Goal: Information Seeking & Learning: Learn about a topic

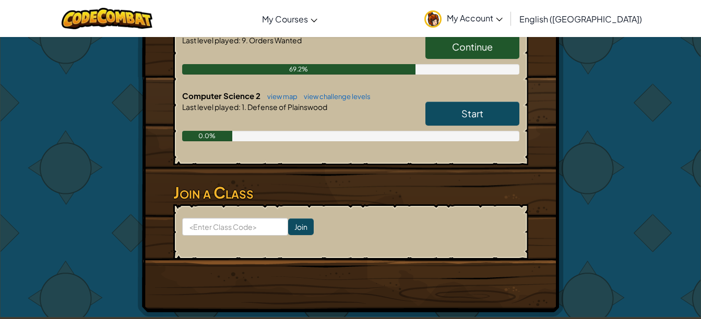
scroll to position [327, 0]
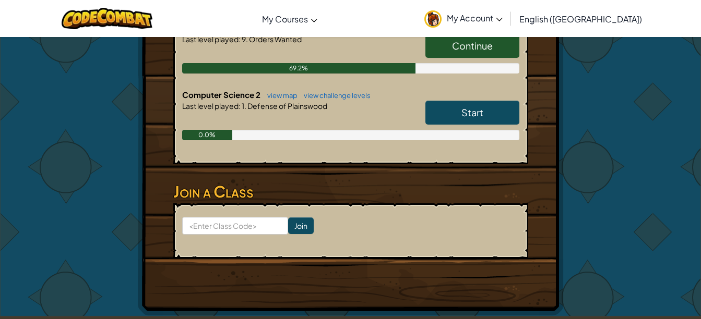
click at [476, 44] on span "Continue" at bounding box center [472, 46] width 41 height 12
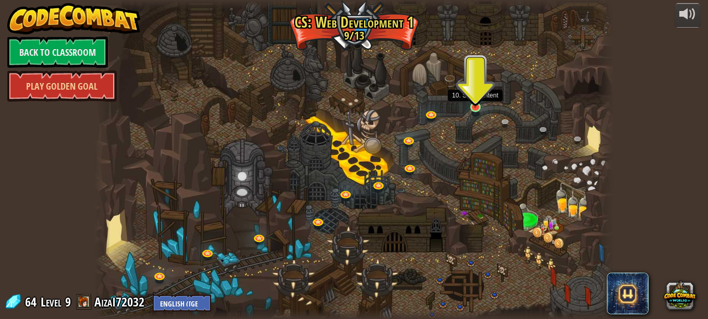
click at [478, 101] on img at bounding box center [476, 94] width 13 height 28
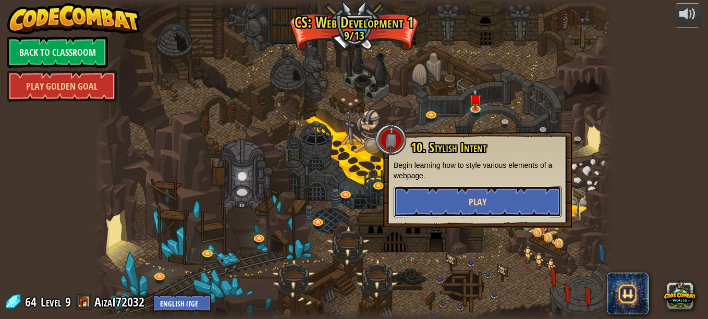
click at [447, 198] on button "Play" at bounding box center [478, 201] width 168 height 31
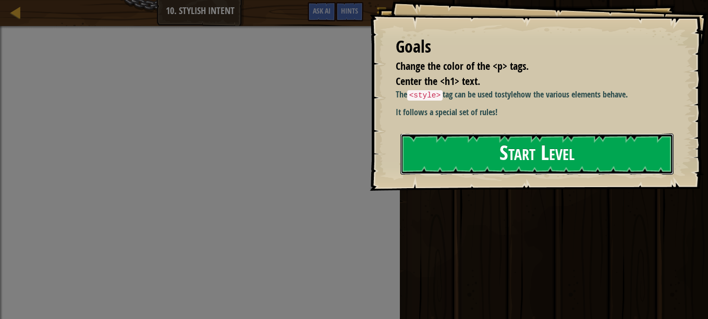
click at [495, 162] on button "Start Level" at bounding box center [537, 154] width 273 height 41
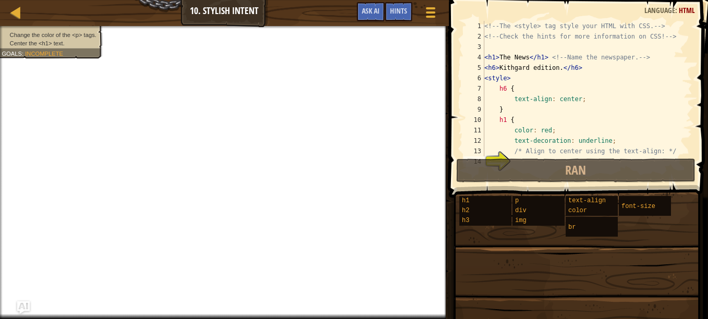
scroll to position [31, 0]
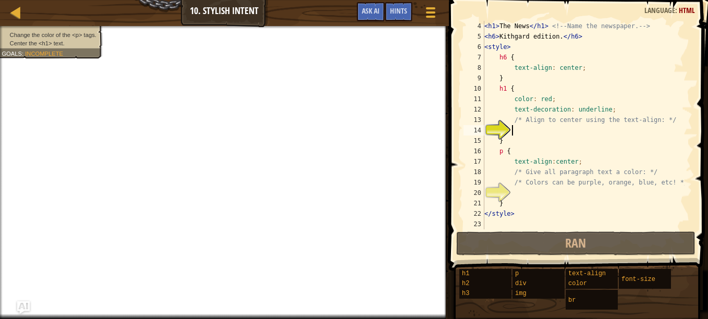
type textarea "o"
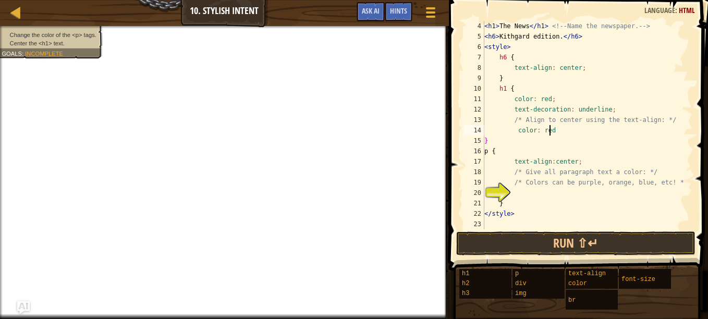
scroll to position [5, 5]
click at [515, 131] on div "< h1 > The News </ h1 > <!-- Name the newspaper. --> < h6 > Kithgard edition. <…" at bounding box center [584, 136] width 202 height 230
click at [571, 136] on div "< h1 > The News </ h1 > <!-- Name the newspaper. --> < h6 > Kithgard edition. <…" at bounding box center [584, 136] width 202 height 230
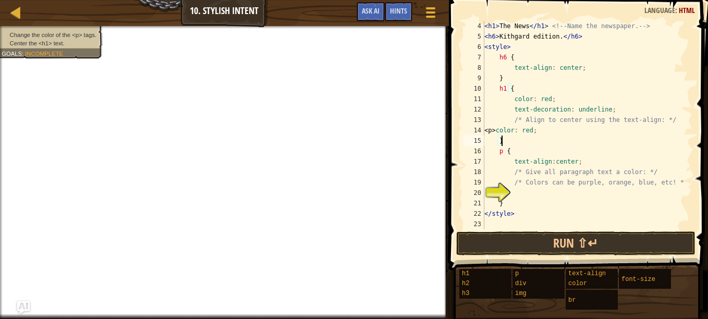
click at [578, 128] on div "< h1 > The News </ h1 > <!-- Name the newspaper. --> < h6 > Kithgard edition. <…" at bounding box center [584, 136] width 202 height 230
type textarea "<"
click at [529, 196] on div "< h1 > The News </ h1 > <!-- Name the newspaper. --> < h6 > Kithgard edition. <…" at bounding box center [584, 136] width 202 height 230
click at [535, 131] on div "< h1 > The News </ h1 > <!-- Name the newspaper. --> < h6 > Kithgard edition. <…" at bounding box center [584, 136] width 202 height 230
click at [517, 191] on div "< h1 > The News </ h1 > <!-- Name the newspaper. --> < h6 > Kithgard edition. <…" at bounding box center [584, 136] width 202 height 230
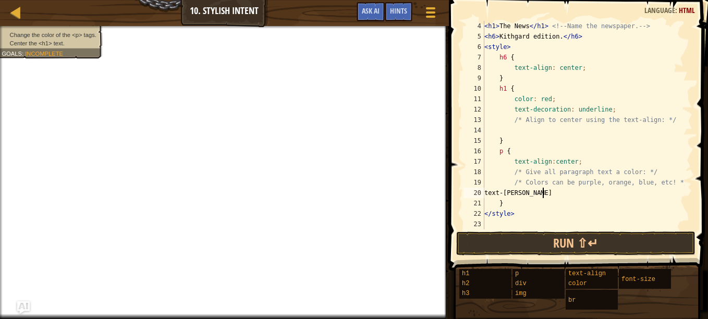
scroll to position [5, 4]
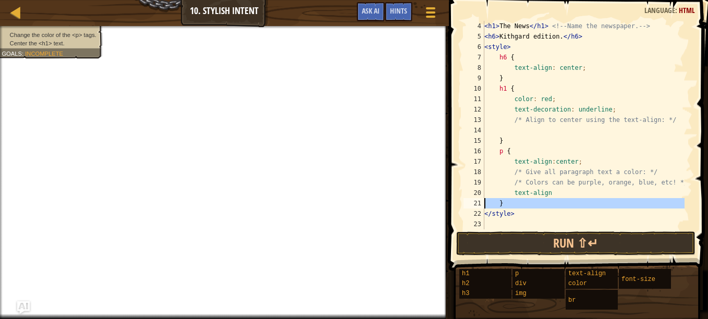
click at [465, 208] on div "21" at bounding box center [474, 203] width 21 height 10
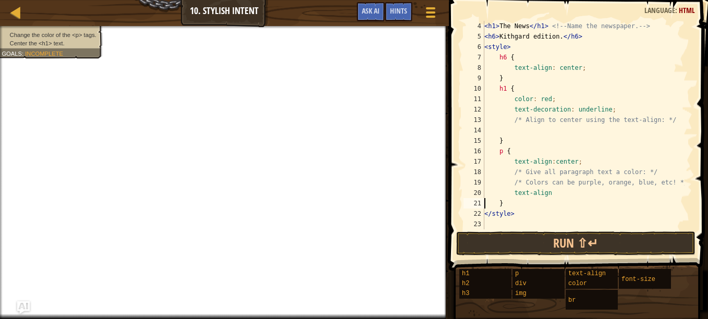
click at [557, 196] on div "< h1 > The News </ h1 > <!-- Name the newspaper. --> < h6 > Kithgard edition. <…" at bounding box center [584, 136] width 202 height 230
type textarea "t"
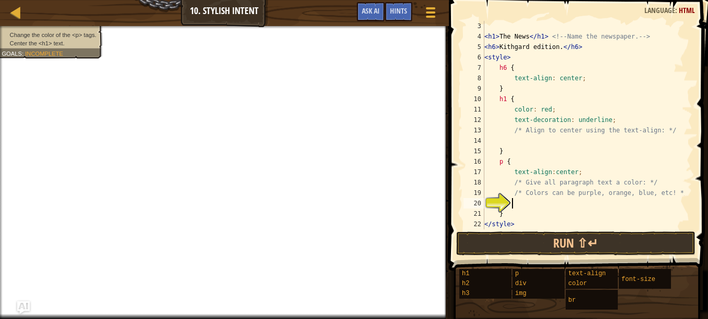
scroll to position [21, 0]
click at [534, 140] on div "<!-- Check the hints for more information on CSS! --> < h1 > The News </ h1 > <…" at bounding box center [584, 126] width 202 height 230
type textarea "text-align: center;"
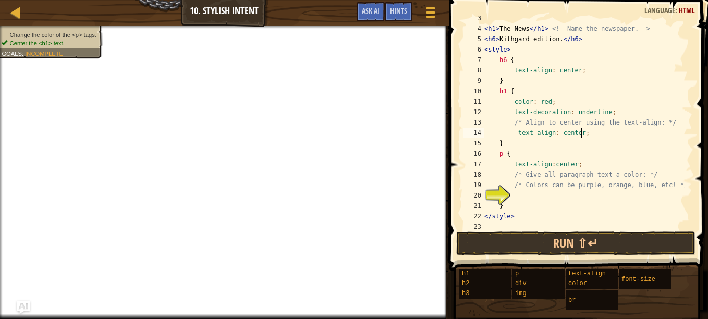
scroll to position [31, 0]
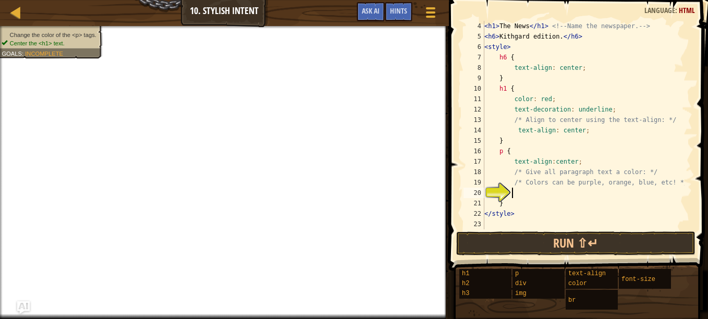
click at [523, 197] on div "< h1 > The News </ h1 > <!-- Name the newspaper. --> < h6 > Kithgard edition. <…" at bounding box center [584, 136] width 202 height 230
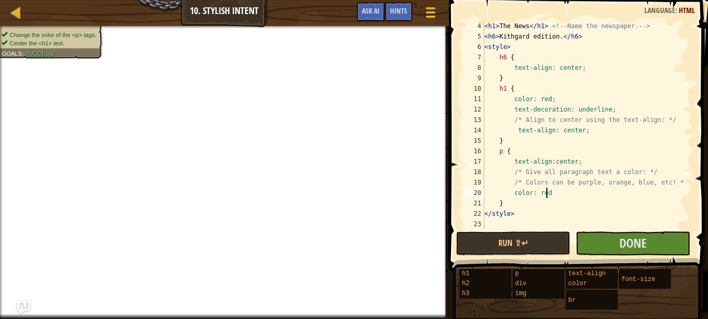
scroll to position [5, 5]
type textarea "color: red;"
click at [607, 238] on button "Done" at bounding box center [633, 244] width 114 height 24
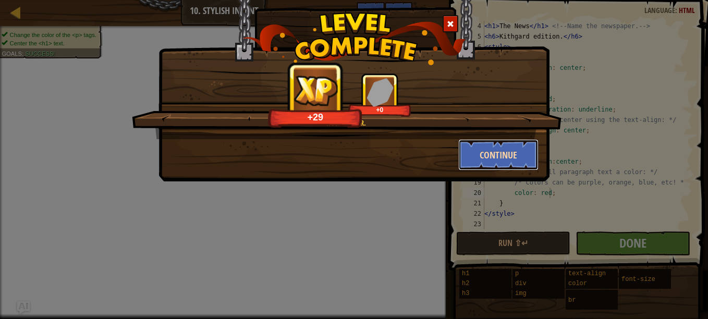
click at [498, 151] on button "Continue" at bounding box center [499, 154] width 81 height 31
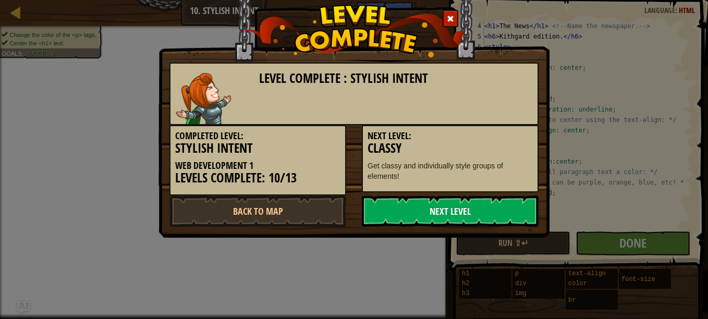
click at [414, 208] on link "Next Level" at bounding box center [450, 211] width 177 height 31
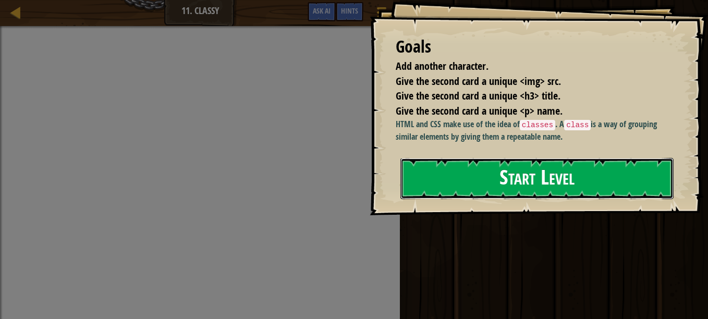
click at [537, 164] on button "Start Level" at bounding box center [537, 178] width 273 height 41
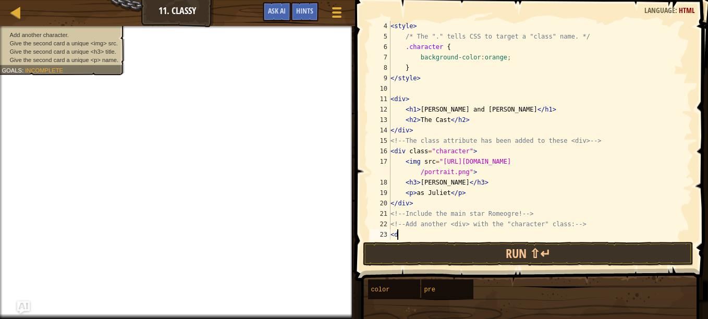
scroll to position [5, 0]
type textarea "<"
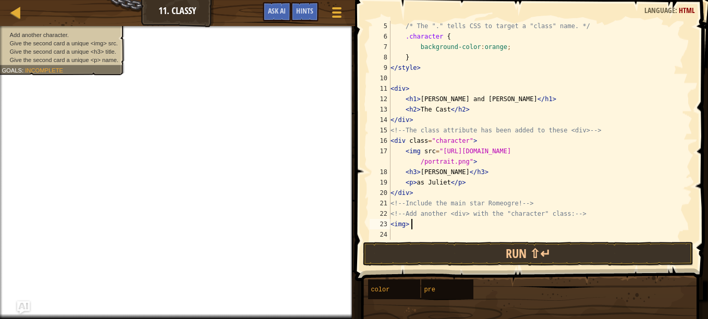
scroll to position [5, 1]
type textarea "<img>"
click at [408, 225] on div "/* The "." tells CSS to target a "class" name. */ .character { background-color…" at bounding box center [537, 141] width 296 height 240
click at [560, 225] on div "/* The "." tells CSS to target a "class" name. */ .character { background-color…" at bounding box center [537, 141] width 296 height 240
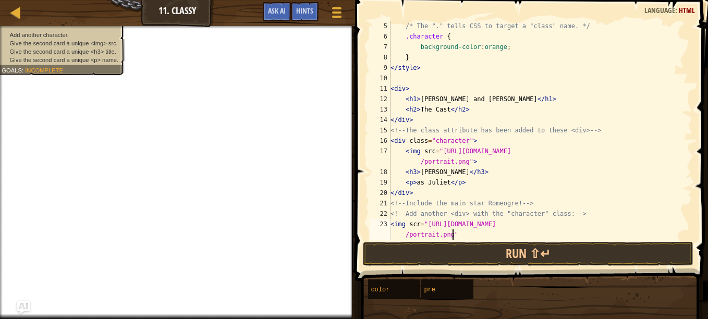
scroll to position [5, 26]
type textarea "<img"
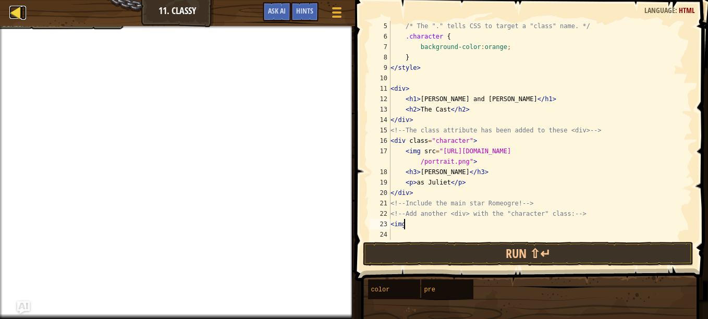
click at [12, 13] on div at bounding box center [15, 12] width 13 height 13
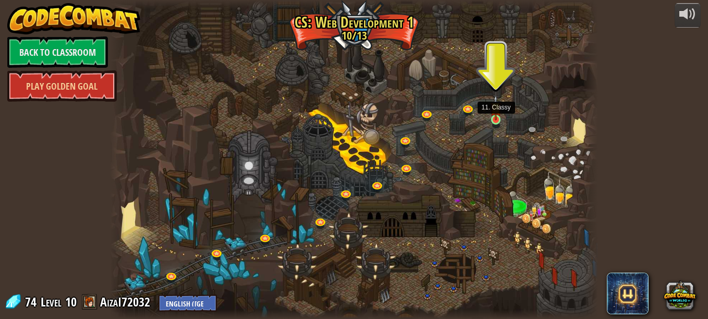
click at [495, 120] on img at bounding box center [495, 108] width 11 height 26
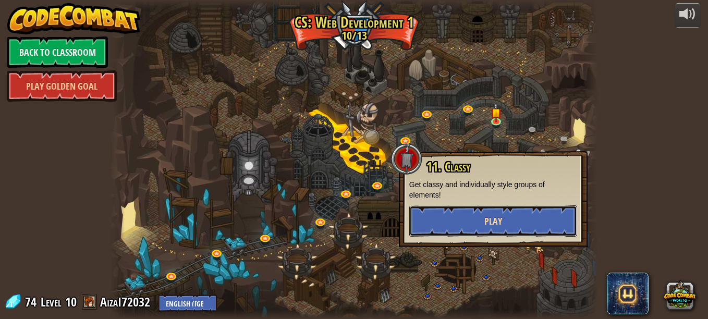
click at [462, 224] on button "Play" at bounding box center [494, 221] width 168 height 31
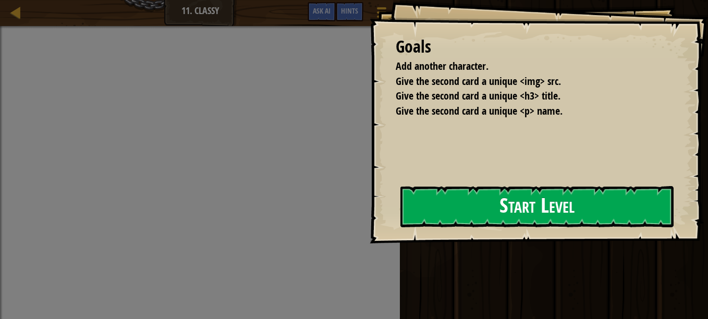
click at [490, 207] on button "Start Level" at bounding box center [537, 206] width 273 height 41
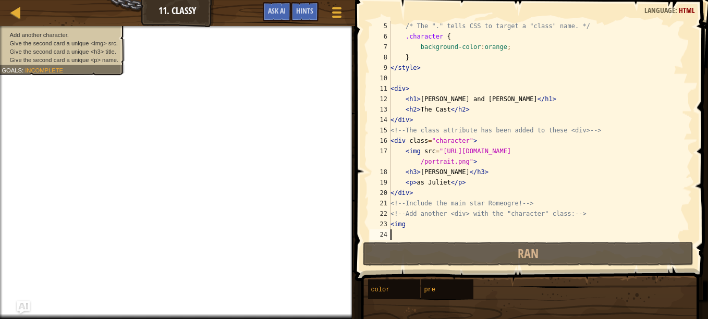
scroll to position [31, 0]
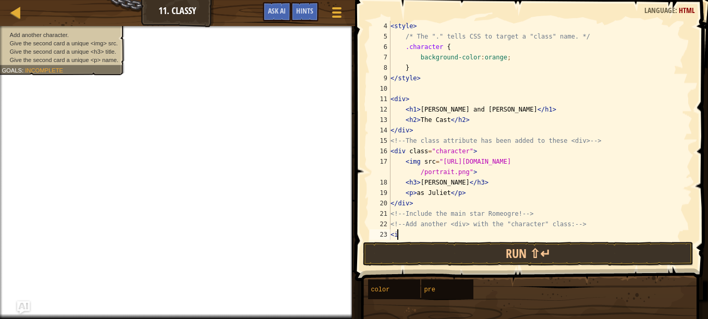
type textarea "<"
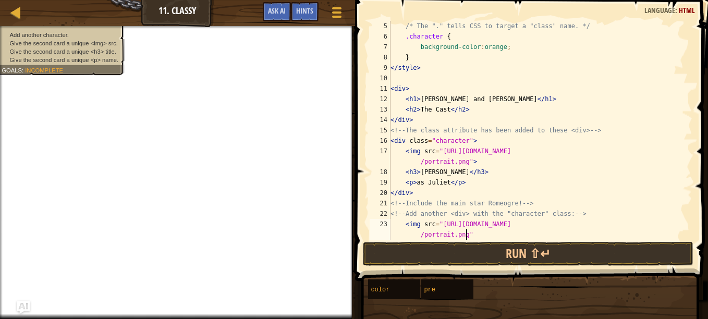
scroll to position [5, 27]
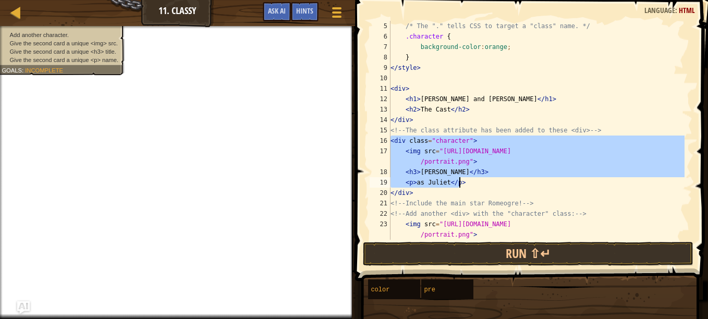
drag, startPoint x: 392, startPoint y: 143, endPoint x: 484, endPoint y: 183, distance: 99.5
click at [484, 183] on div "/* The "." tells CSS to target a "class" name. */ .character { background-color…" at bounding box center [537, 141] width 296 height 240
click at [517, 186] on div "/* The "." tells CSS to target a "class" name. */ .character { background-color…" at bounding box center [537, 130] width 296 height 219
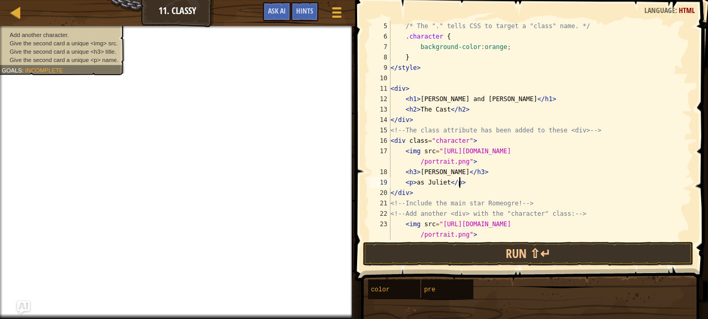
scroll to position [52, 0]
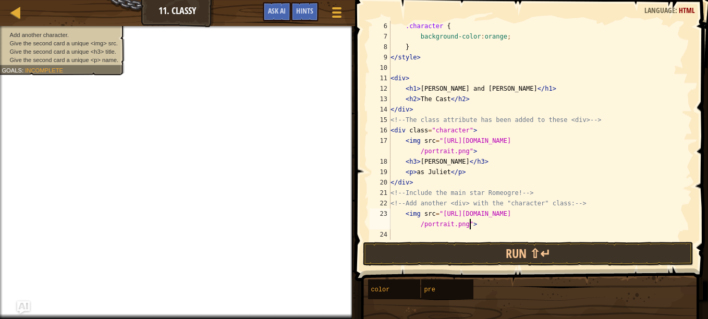
click at [481, 224] on div ".character { background-color : orange ; } </ style > < div > < h1 > [PERSON_NA…" at bounding box center [537, 141] width 296 height 240
type textarea "<img src="[URL][DOMAIN_NAME]">"
type textarea "<h3>Idk</h3>"
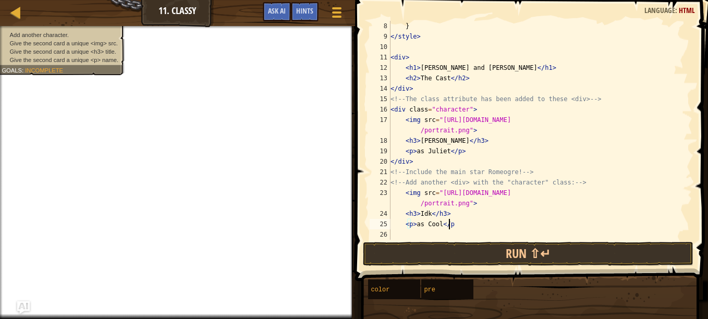
scroll to position [5, 4]
type textarea "<p>as Cool</p>"
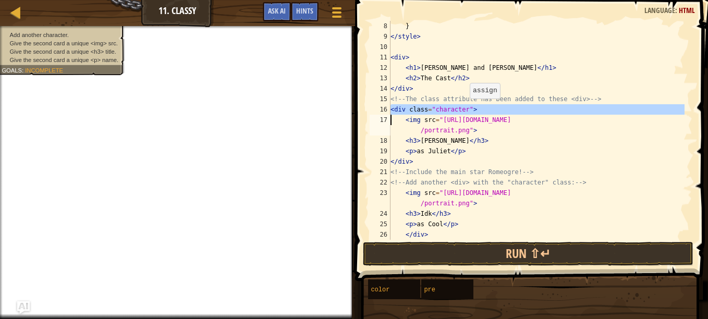
drag, startPoint x: 390, startPoint y: 109, endPoint x: 466, endPoint y: 110, distance: 76.2
click at [466, 110] on div "</div> 8 9 10 11 12 13 14 15 16 17 18 19 20 21 22 23 24 25 26 27 } </ style > <…" at bounding box center [530, 130] width 325 height 219
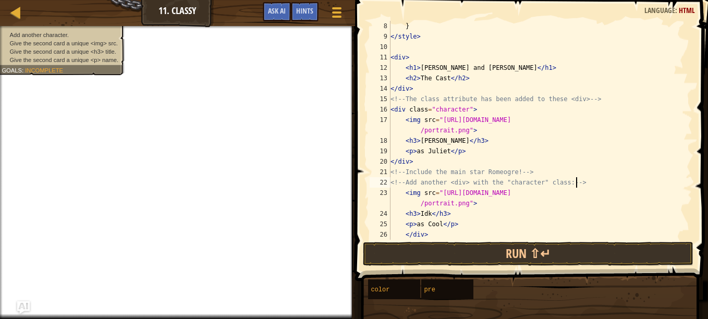
click at [601, 182] on div "} </ style > < div > < h1 > [PERSON_NAME] and [PERSON_NAME] </ h1 > < h2 > The …" at bounding box center [537, 141] width 296 height 240
type textarea "<!-- Add another <div> with the "character" class: -->"
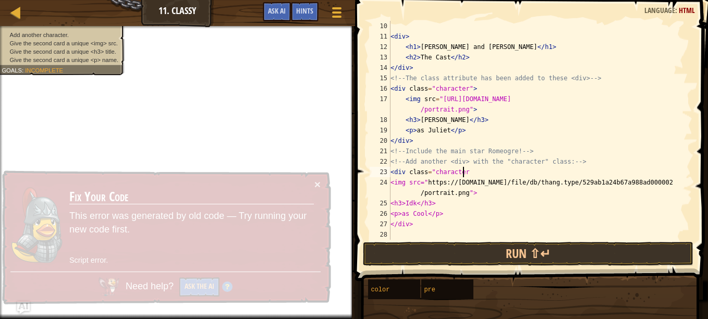
scroll to position [5, 6]
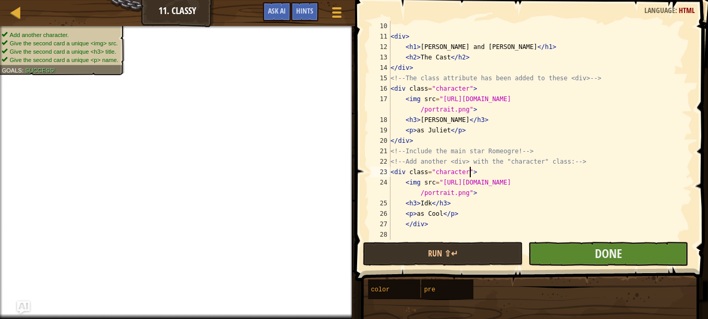
type textarea "<div class="character">"
click at [567, 246] on button "Done" at bounding box center [608, 254] width 160 height 24
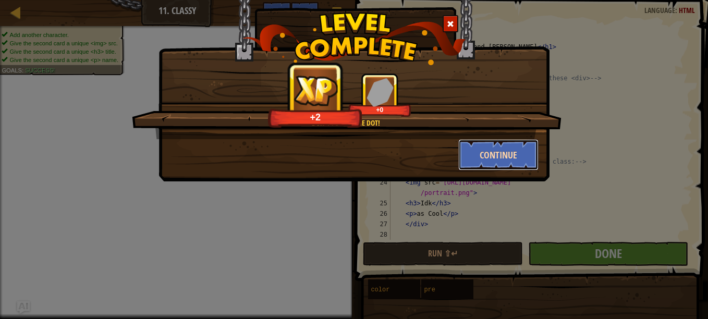
click at [495, 154] on button "Continue" at bounding box center [499, 154] width 81 height 31
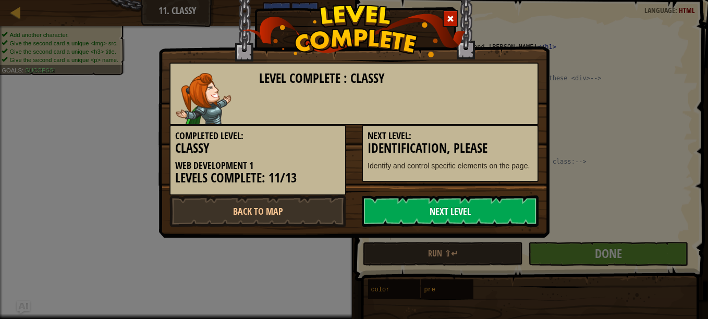
click at [425, 205] on link "Next Level" at bounding box center [450, 211] width 177 height 31
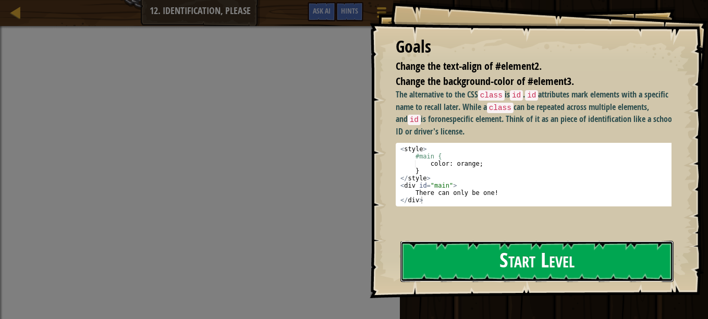
click at [473, 260] on button "Start Level" at bounding box center [537, 261] width 273 height 41
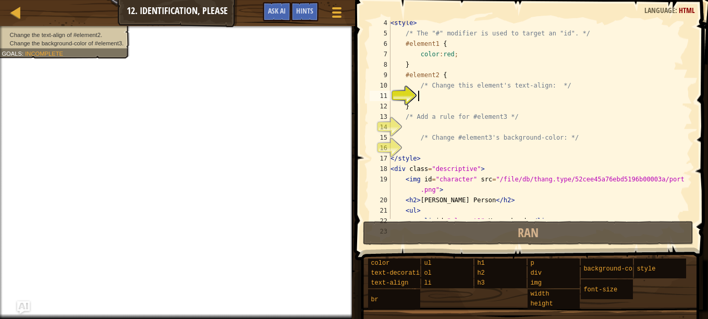
scroll to position [37, 0]
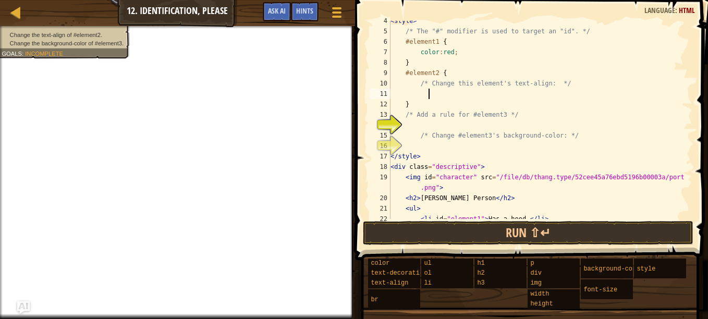
click at [464, 52] on div "< style > /* The "#" modifier is used to target an "id". */ #element1 { color :…" at bounding box center [537, 125] width 296 height 219
type textarea "color:red;"
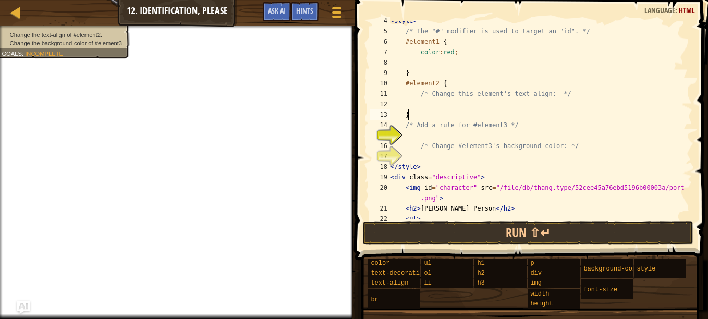
click at [462, 115] on div "< style > /* The "#" modifier is used to target an "id". */ #element1 { color :…" at bounding box center [537, 125] width 296 height 219
type textarea "}"
click at [458, 104] on div "< style > /* The "#" modifier is used to target an "id". */ #element1 { color :…" at bounding box center [537, 125] width 296 height 219
click at [467, 104] on div "< style > /* The "#" modifier is used to target an "id". */ #element1 { color :…" at bounding box center [537, 125] width 296 height 219
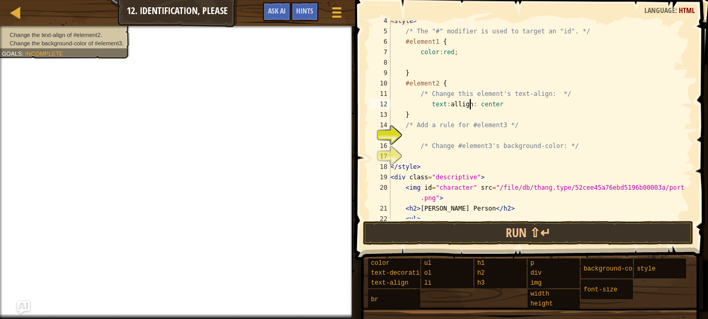
scroll to position [5, 6]
click at [499, 105] on div "< style > /* The "#" modifier is used to target an "id". */ #element1 { color :…" at bounding box center [537, 125] width 296 height 219
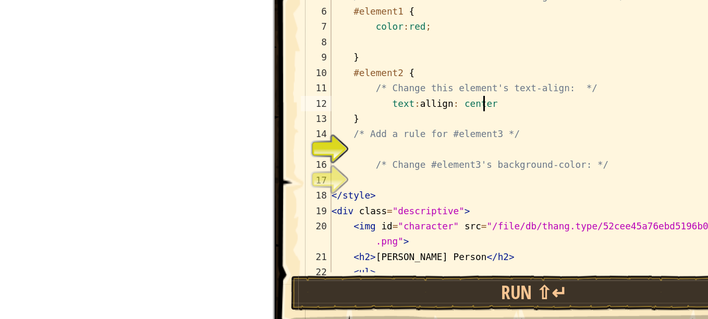
click at [444, 103] on div "< style > /* The "#" modifier is used to target an "id". */ #element1 { color :…" at bounding box center [537, 125] width 296 height 219
click at [446, 106] on div "< style > /* The "#" modifier is used to target an "id". */ #element1 { color :…" at bounding box center [537, 125] width 296 height 219
click at [473, 106] on div "< style > /* The "#" modifier is used to target an "id". */ #element1 { color :…" at bounding box center [537, 125] width 296 height 219
click at [456, 105] on div "< style > /* The "#" modifier is used to target an "id". */ #element1 { color :…" at bounding box center [537, 125] width 296 height 219
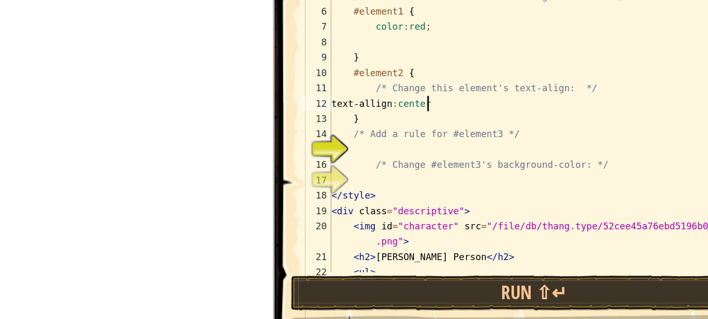
type textarea "text-align:center"
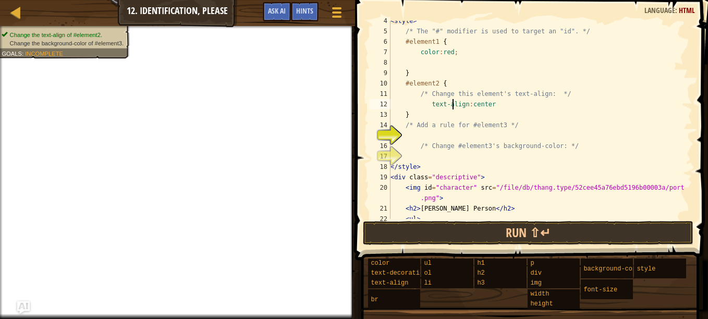
click at [427, 138] on div "< style > /* The "#" modifier is used to target an "id". */ #element1 { color :…" at bounding box center [537, 125] width 296 height 219
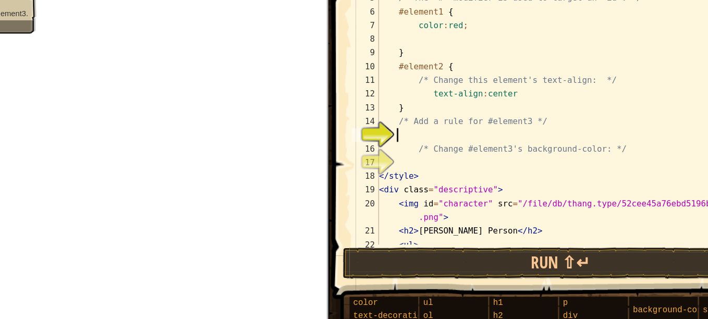
type textarea "@"
type textarea "#element3 {"
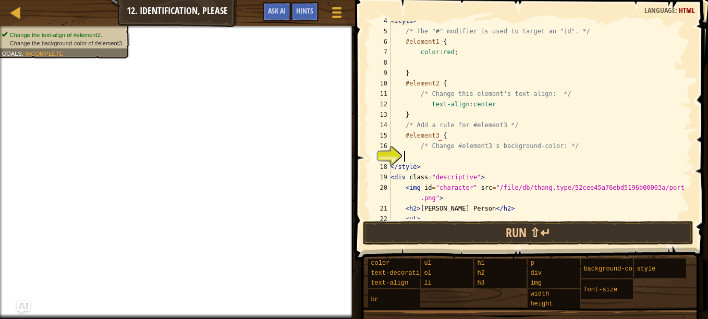
click at [423, 159] on div "< style > /* The "#" modifier is used to target an "id". */ #element1 { color :…" at bounding box center [537, 125] width 296 height 219
click at [439, 155] on div "< style > /* The "#" modifier is used to target an "id". */ #element1 { color :…" at bounding box center [537, 125] width 296 height 219
click at [518, 160] on div "< style > /* The "#" modifier is used to target an "id". */ #element1 { color :…" at bounding box center [537, 125] width 296 height 219
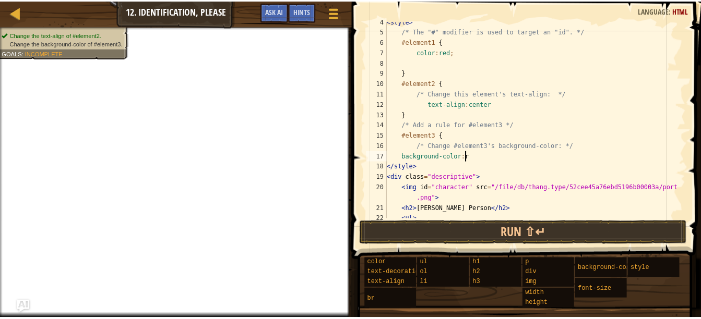
scroll to position [5, 6]
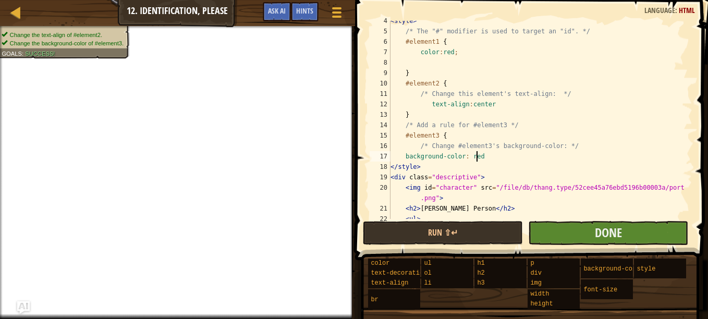
type textarea "background-color: red"
click at [569, 232] on button "Done" at bounding box center [608, 233] width 160 height 24
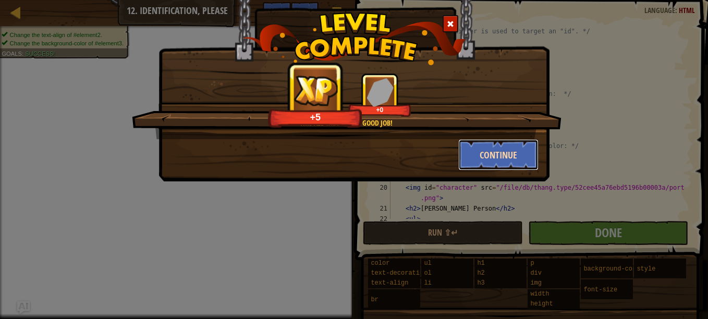
click at [499, 160] on button "Continue" at bounding box center [499, 154] width 81 height 31
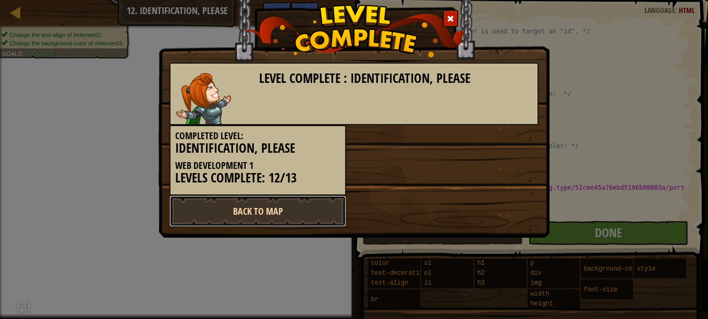
click at [322, 208] on link "Back to Map" at bounding box center [258, 211] width 177 height 31
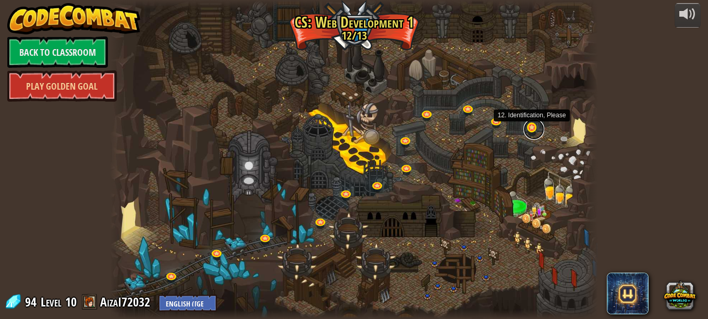
click at [535, 130] on link at bounding box center [534, 129] width 21 height 21
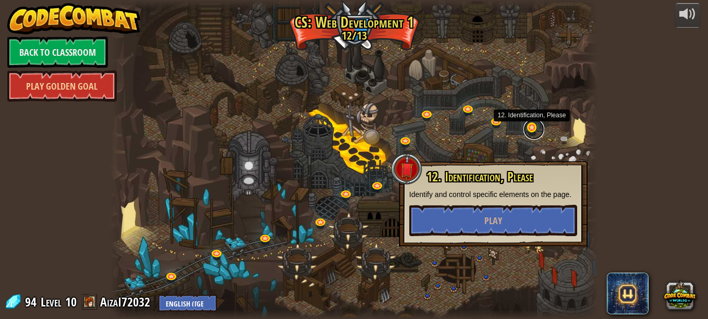
click at [535, 130] on link at bounding box center [534, 129] width 21 height 21
click at [569, 125] on div at bounding box center [354, 159] width 488 height 319
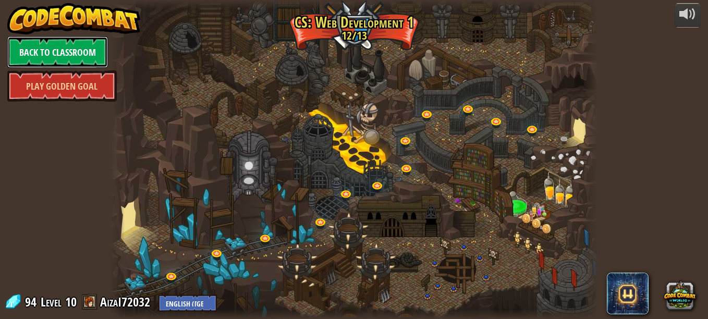
click at [88, 55] on link "Back to Classroom" at bounding box center [57, 52] width 101 height 31
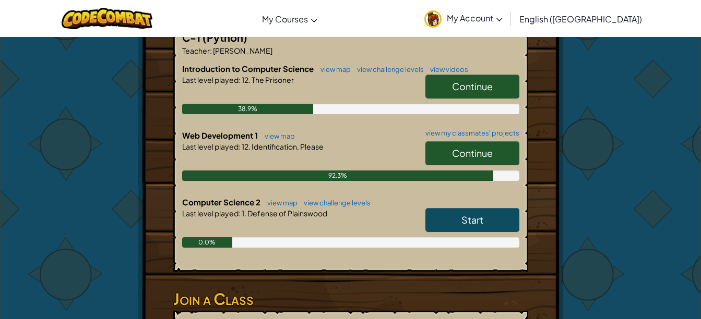
scroll to position [220, 0]
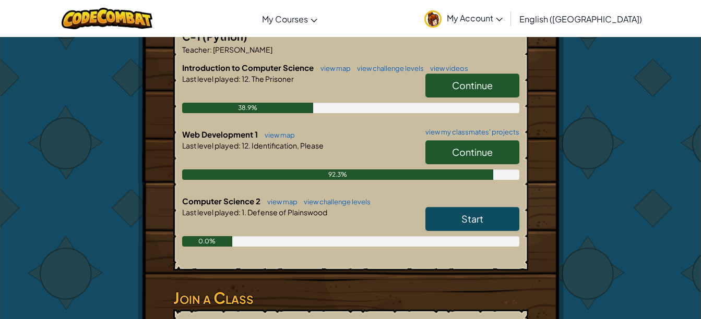
click at [471, 80] on span "Continue" at bounding box center [472, 85] width 41 height 12
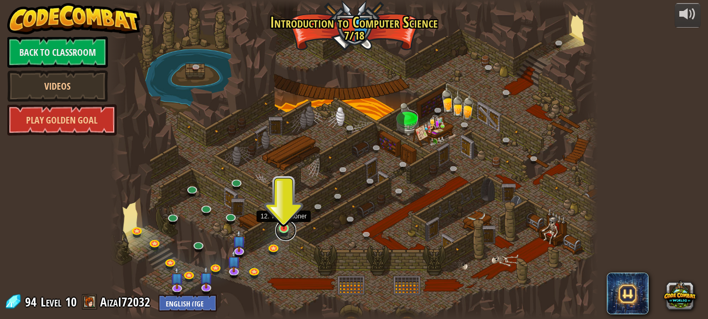
click at [282, 231] on link at bounding box center [285, 230] width 21 height 21
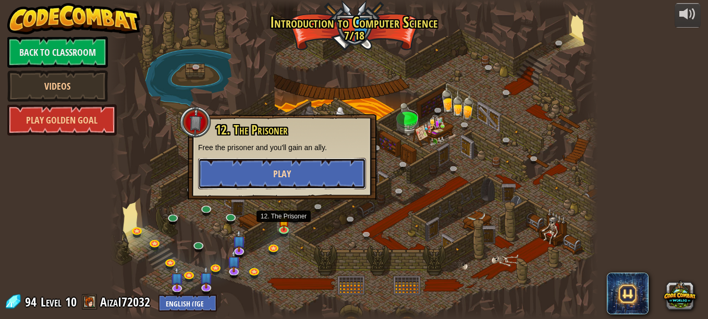
click at [301, 179] on button "Play" at bounding box center [282, 173] width 168 height 31
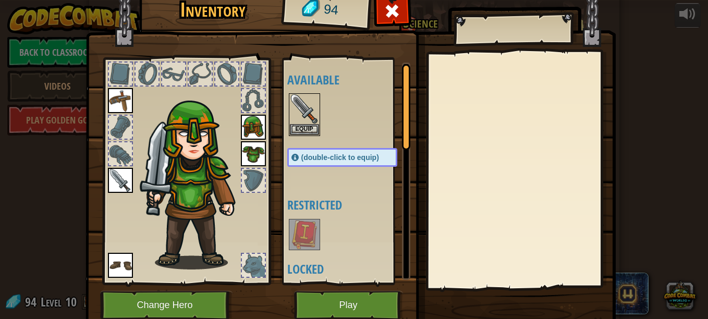
click at [223, 72] on div at bounding box center [226, 74] width 23 height 23
click at [242, 69] on div at bounding box center [253, 74] width 23 height 23
click at [232, 68] on div at bounding box center [226, 74] width 23 height 23
click at [290, 240] on img at bounding box center [304, 234] width 29 height 29
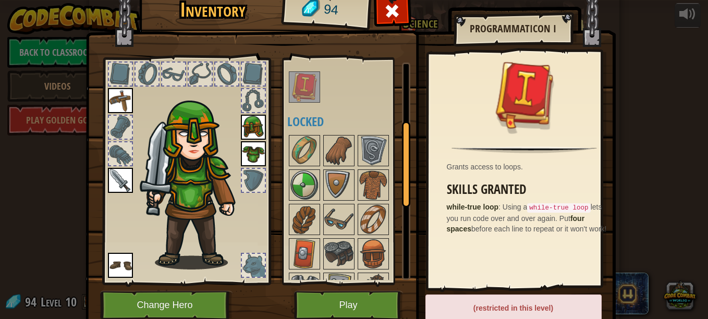
scroll to position [148, 0]
click at [305, 179] on img at bounding box center [304, 184] width 29 height 29
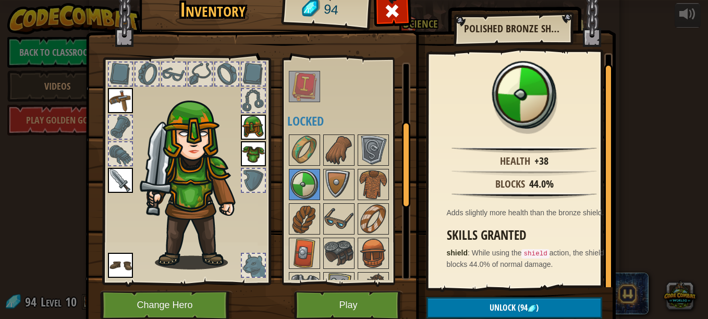
scroll to position [2, 0]
click at [516, 298] on button "Unlock (94 )" at bounding box center [515, 307] width 176 height 21
click at [516, 298] on button "Confirm" at bounding box center [515, 307] width 176 height 21
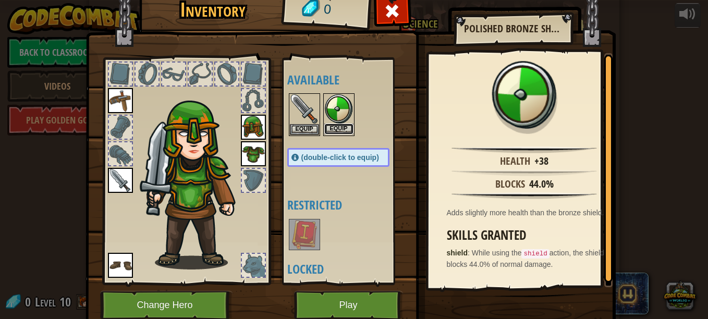
click at [335, 129] on button "Equip" at bounding box center [338, 129] width 29 height 11
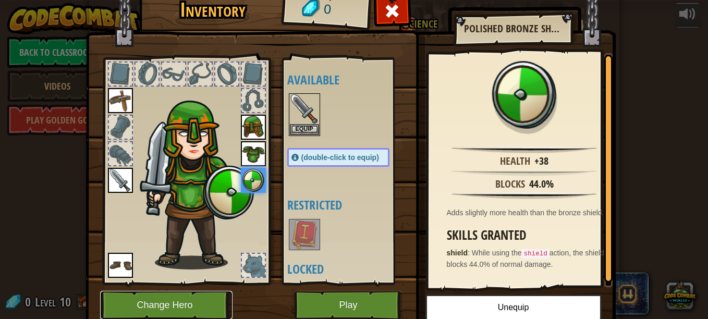
click at [209, 302] on button "Change Hero" at bounding box center [166, 305] width 133 height 29
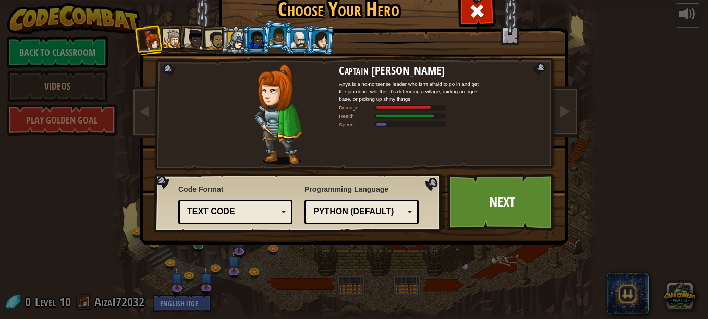
click at [285, 44] on li at bounding box center [299, 40] width 28 height 29
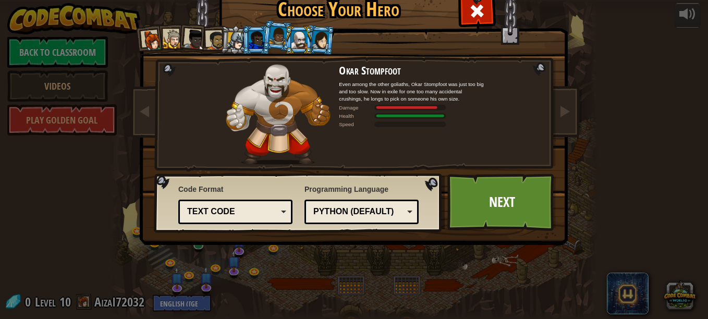
click at [325, 42] on li at bounding box center [320, 40] width 30 height 30
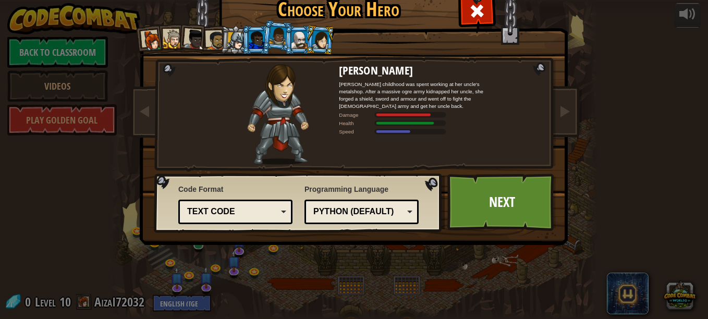
click at [249, 40] on div at bounding box center [257, 39] width 16 height 17
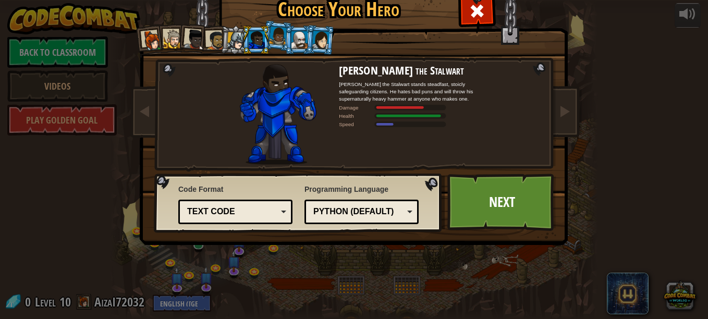
click at [223, 39] on li at bounding box center [235, 40] width 30 height 30
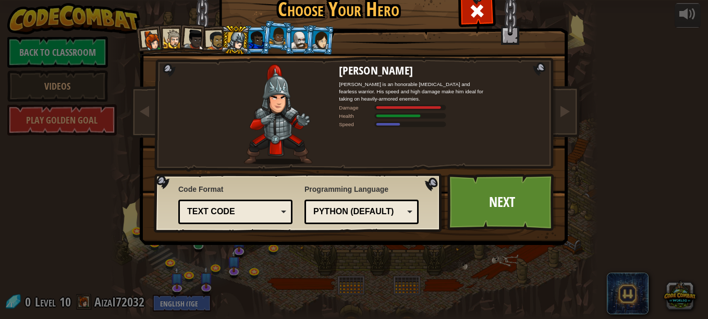
click at [200, 43] on li at bounding box center [192, 38] width 31 height 31
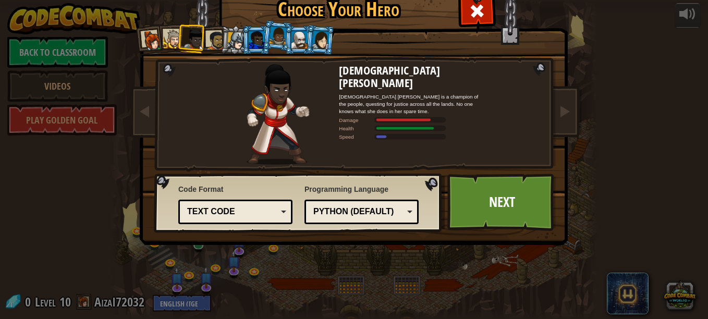
click at [184, 42] on div at bounding box center [194, 39] width 21 height 21
click at [155, 42] on div at bounding box center [152, 40] width 21 height 21
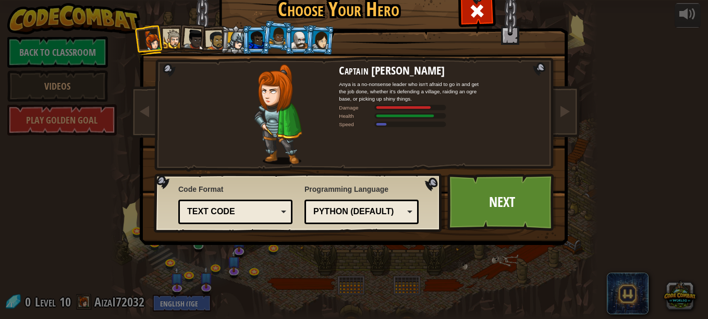
click at [165, 41] on div at bounding box center [173, 39] width 19 height 19
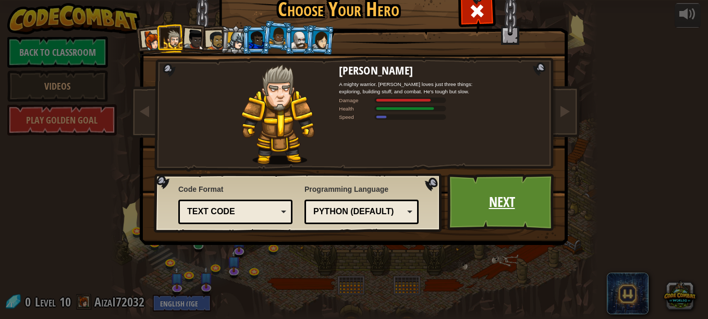
click at [463, 225] on link "Next" at bounding box center [502, 202] width 109 height 57
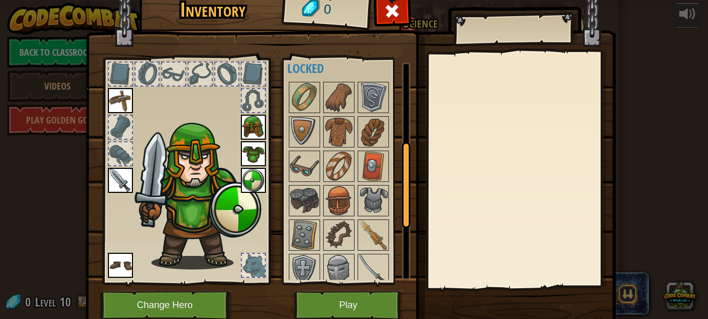
scroll to position [200, 0]
click at [297, 95] on img at bounding box center [304, 97] width 29 height 29
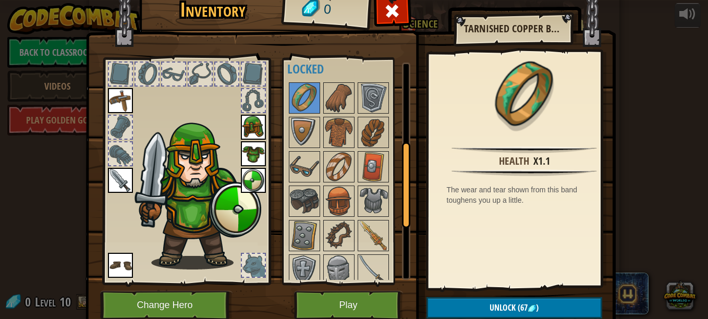
scroll to position [345, 0]
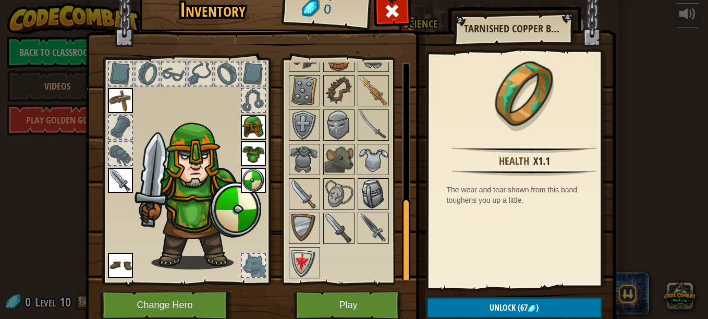
click at [369, 191] on img at bounding box center [373, 193] width 29 height 29
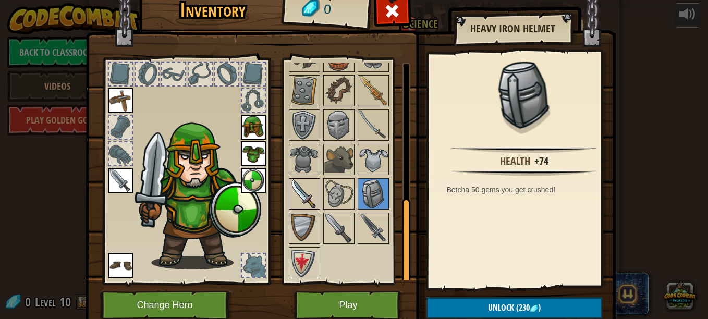
scroll to position [41, 0]
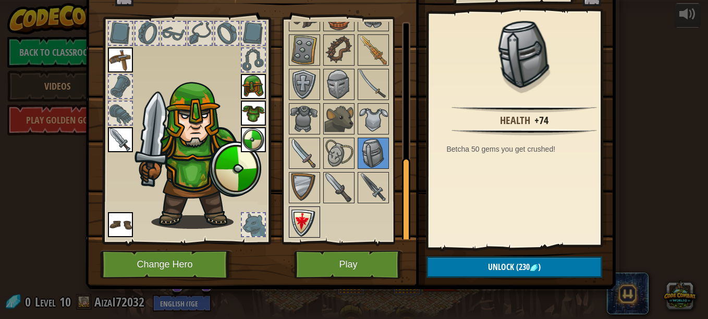
click at [292, 224] on img at bounding box center [304, 222] width 29 height 29
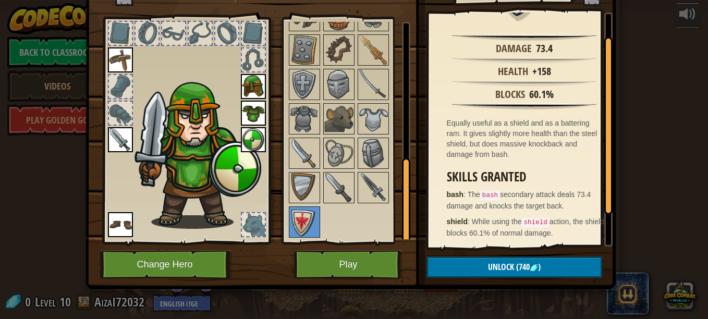
scroll to position [0, 0]
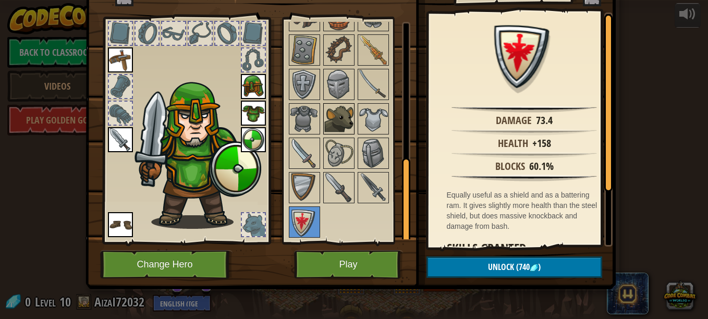
click at [340, 114] on img at bounding box center [338, 118] width 29 height 29
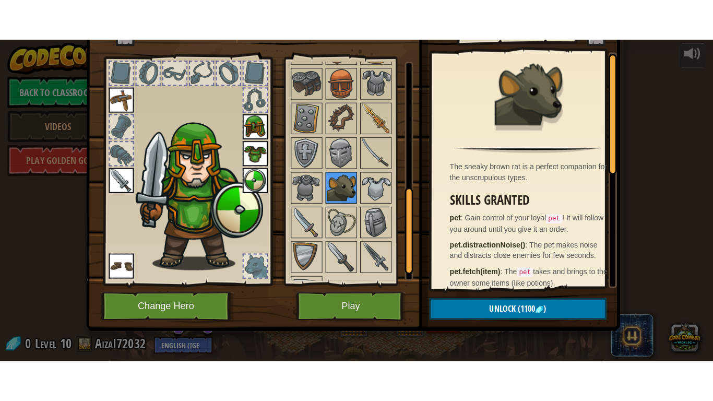
scroll to position [316, 0]
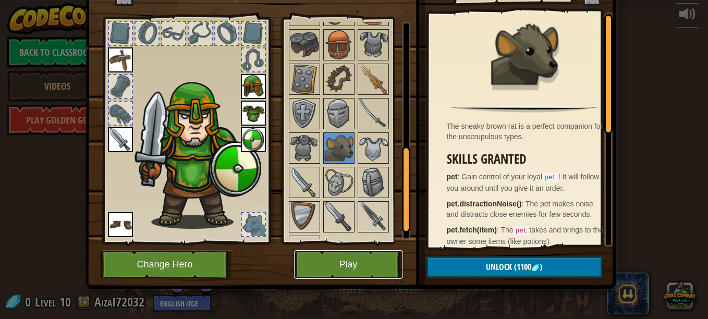
click at [331, 276] on button "Play" at bounding box center [348, 264] width 109 height 29
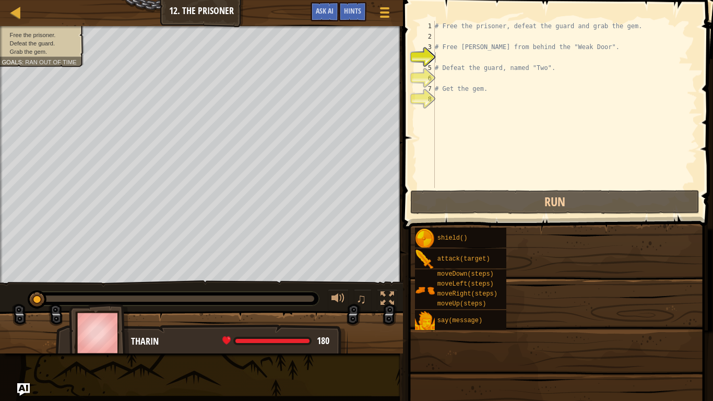
drag, startPoint x: 550, startPoint y: 182, endPoint x: 597, endPoint y: 175, distance: 46.9
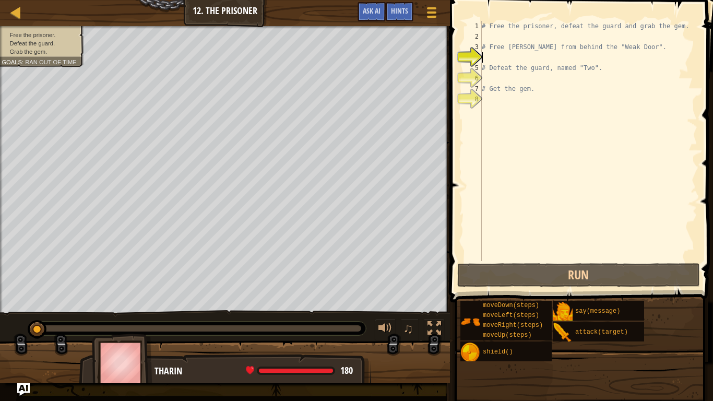
click at [543, 61] on div "# Free the prisoner, defeat the guard and grab the gem. # Free [PERSON_NAME] fr…" at bounding box center [588, 151] width 218 height 261
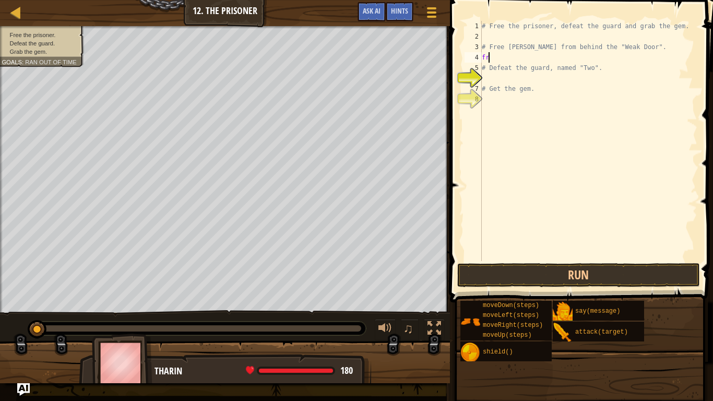
type textarea "f"
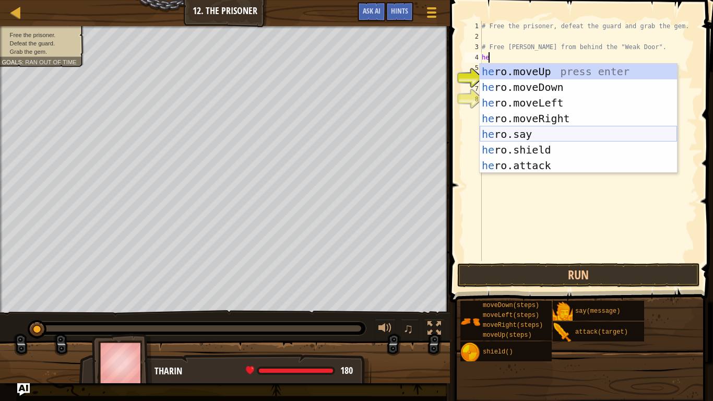
click at [554, 135] on div "he ro.moveUp press enter he ro.moveDown press enter he ro.moveLeft press enter …" at bounding box center [577, 134] width 197 height 141
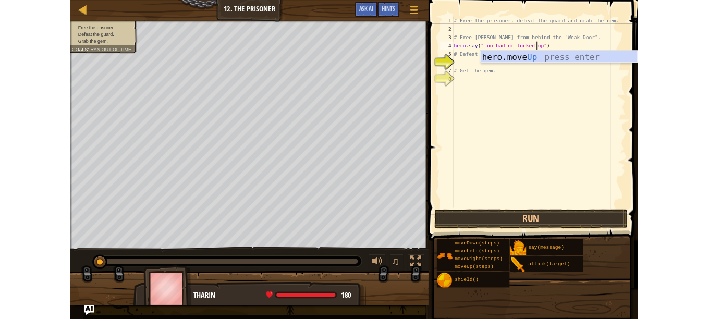
scroll to position [5, 8]
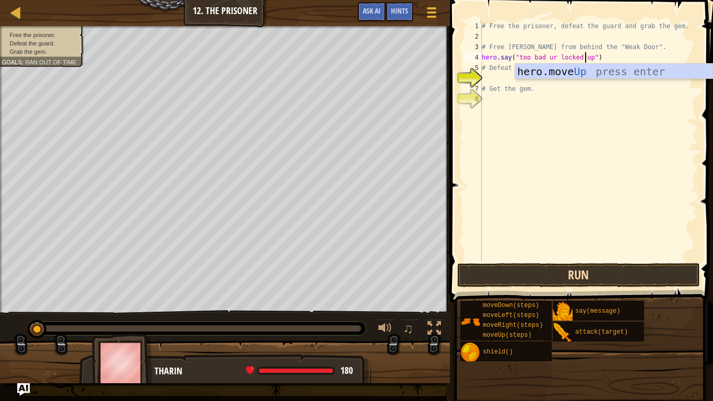
type textarea "hero.say("too bad ur locked up")"
click at [543, 273] on button "Run" at bounding box center [578, 275] width 243 height 24
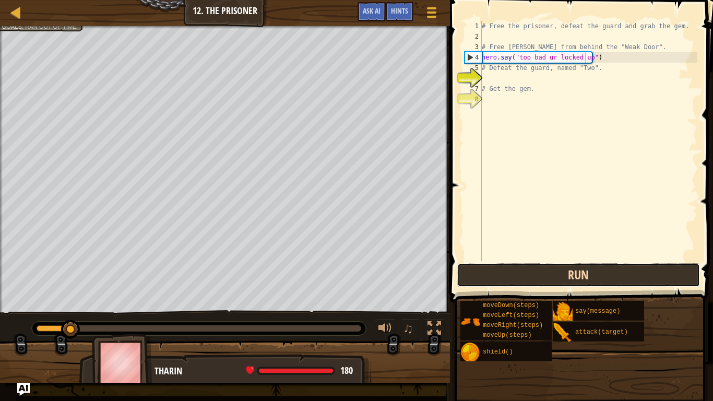
click at [504, 268] on button "Run" at bounding box center [578, 275] width 243 height 24
click at [537, 276] on button "Run" at bounding box center [578, 275] width 243 height 24
click at [537, 276] on button "Running" at bounding box center [578, 275] width 243 height 24
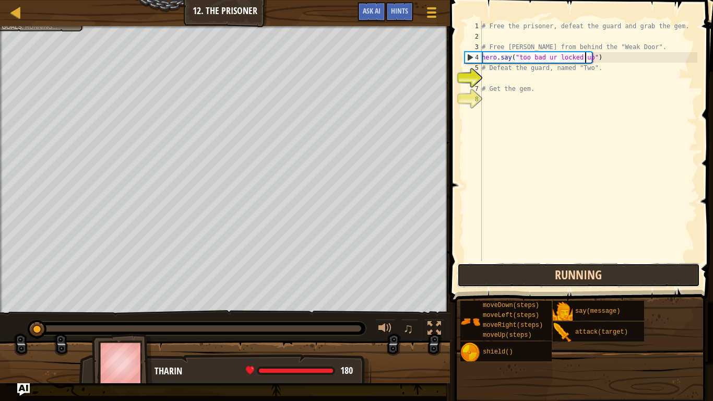
click at [537, 276] on button "Running" at bounding box center [578, 275] width 243 height 24
click at [537, 276] on button "Run" at bounding box center [578, 275] width 243 height 24
